Goal: Task Accomplishment & Management: Use online tool/utility

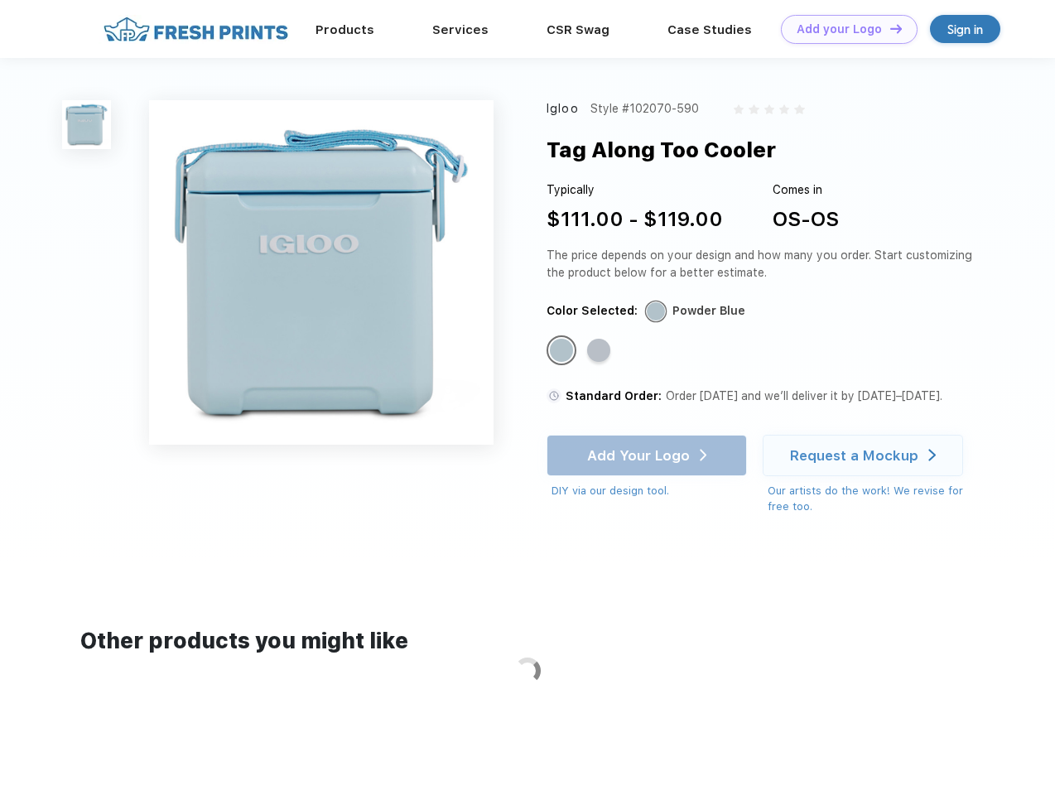
click at [843, 29] on link "Add your Logo Design Tool" at bounding box center [849, 29] width 137 height 29
click at [0, 0] on div "Design Tool" at bounding box center [0, 0] width 0 height 0
click at [888, 28] on link "Add your Logo Design Tool" at bounding box center [849, 29] width 137 height 29
click at [87, 124] on img at bounding box center [86, 124] width 49 height 49
click at [563, 351] on div "Standard Color" at bounding box center [561, 350] width 23 height 23
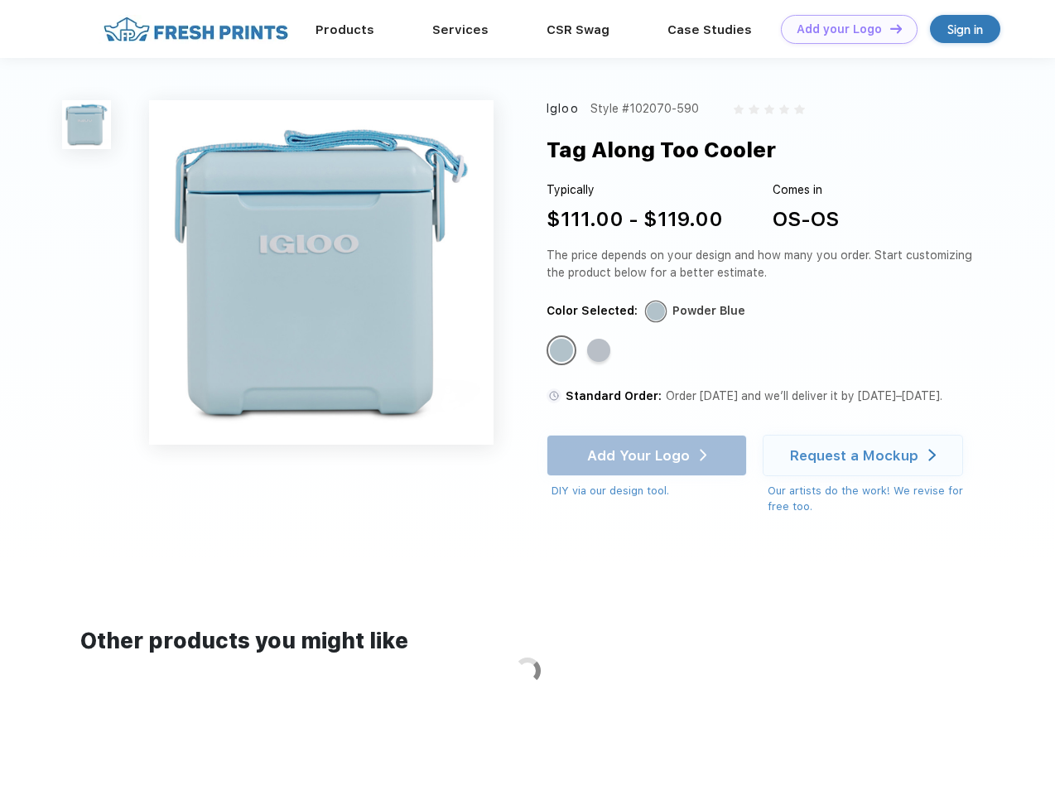
click at [600, 351] on div "Standard Color" at bounding box center [598, 350] width 23 height 23
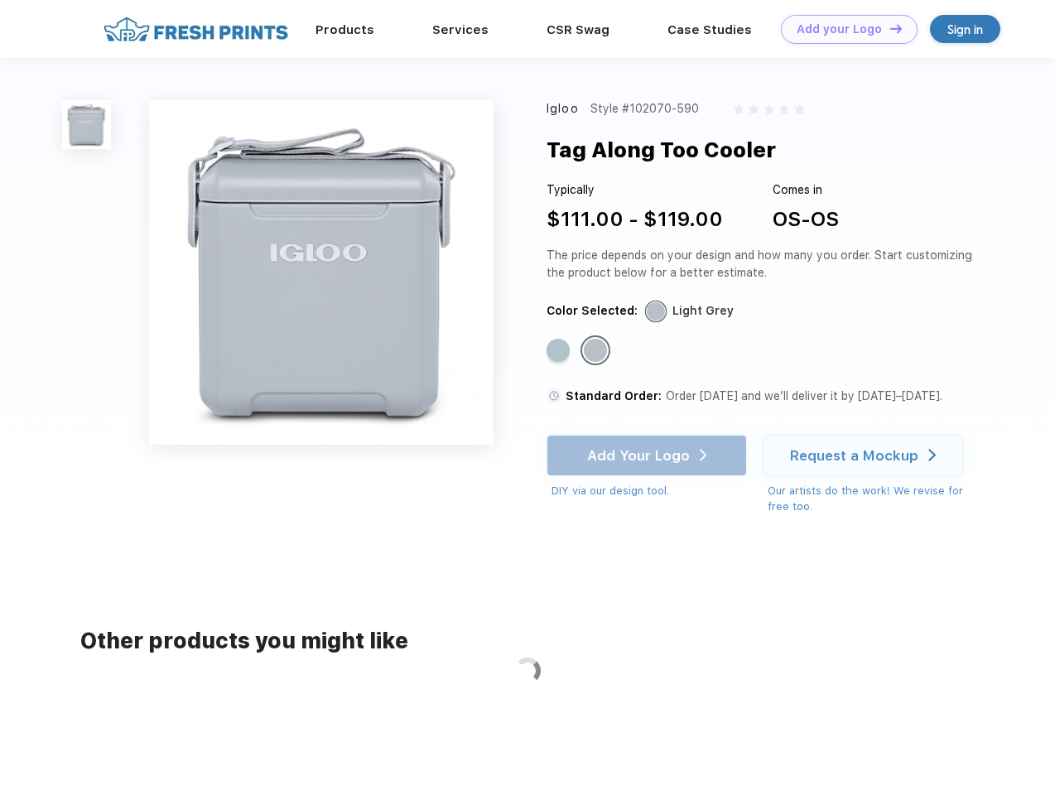
click at [648, 455] on div "Add Your Logo DIY via our design tool. Ah shoot! This product isn't up in our d…" at bounding box center [646, 467] width 200 height 65
click at [865, 455] on div "Request a Mockup" at bounding box center [854, 455] width 128 height 17
